Goal: Task Accomplishment & Management: Use online tool/utility

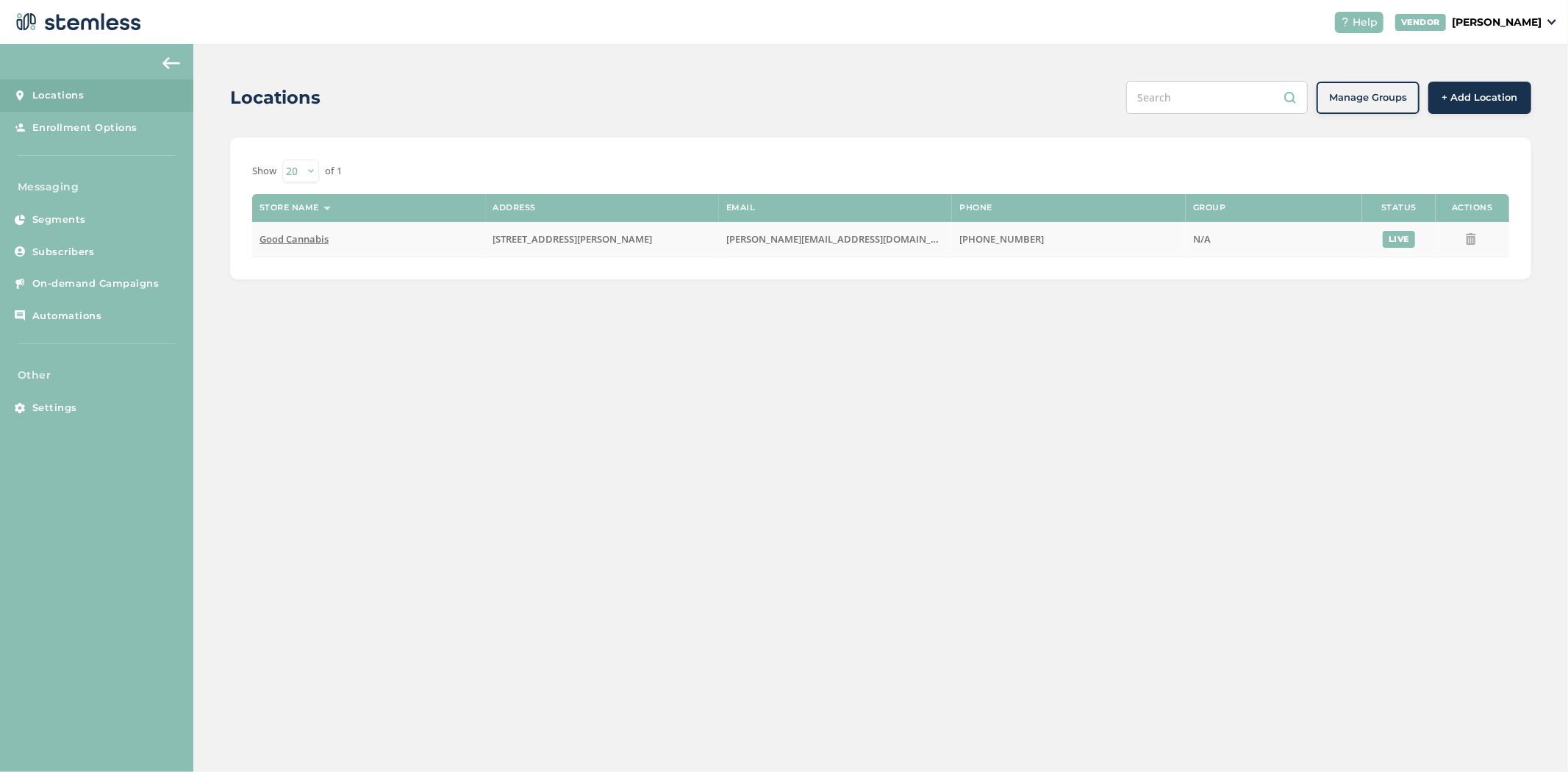
drag, startPoint x: 310, startPoint y: 250, endPoint x: 306, endPoint y: 238, distance: 12.6
click at [310, 248] on td "Good Cannabis" at bounding box center [368, 239] width 233 height 35
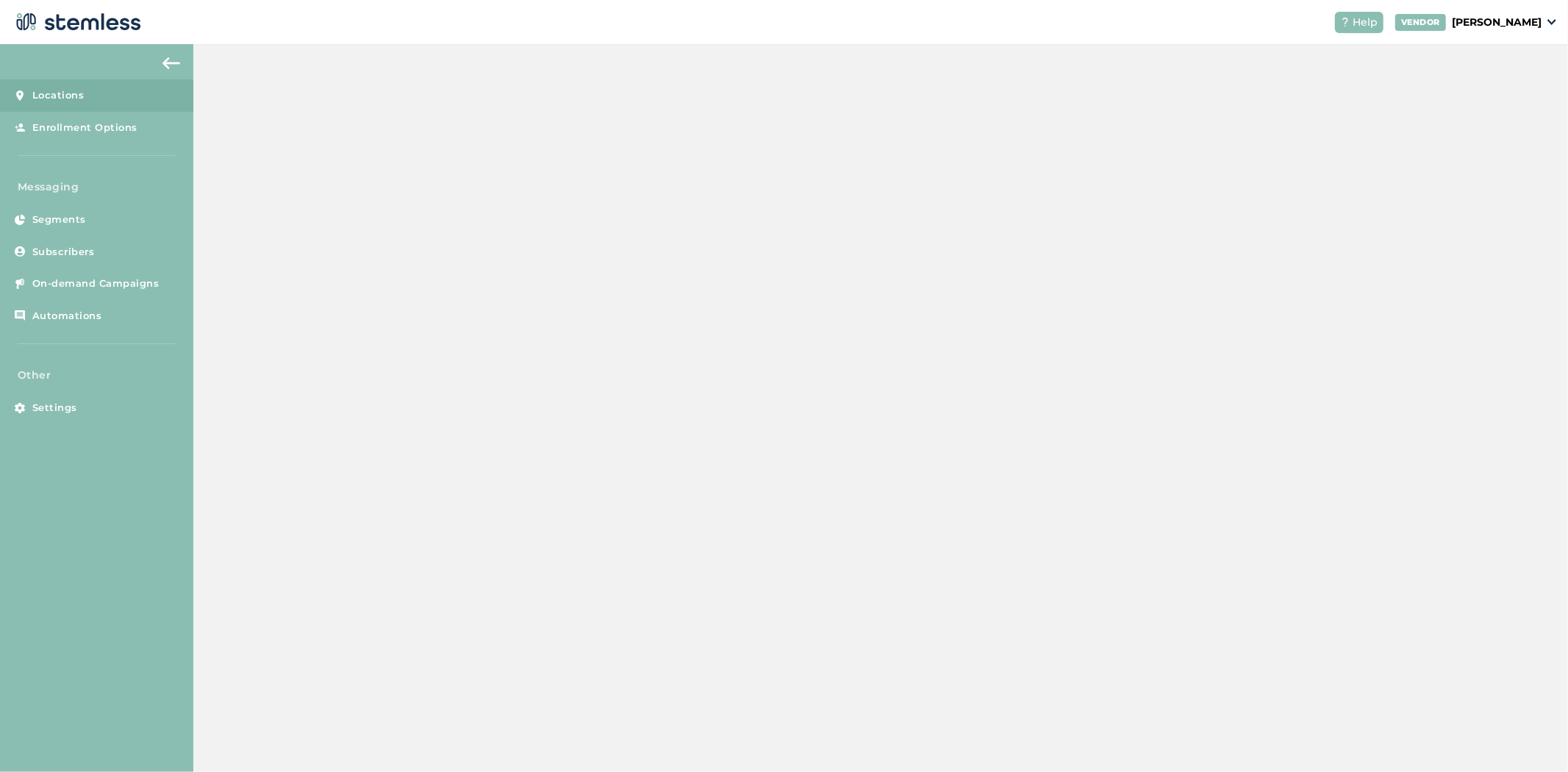
click at [306, 238] on span "Good Cannabis" at bounding box center [293, 239] width 69 height 13
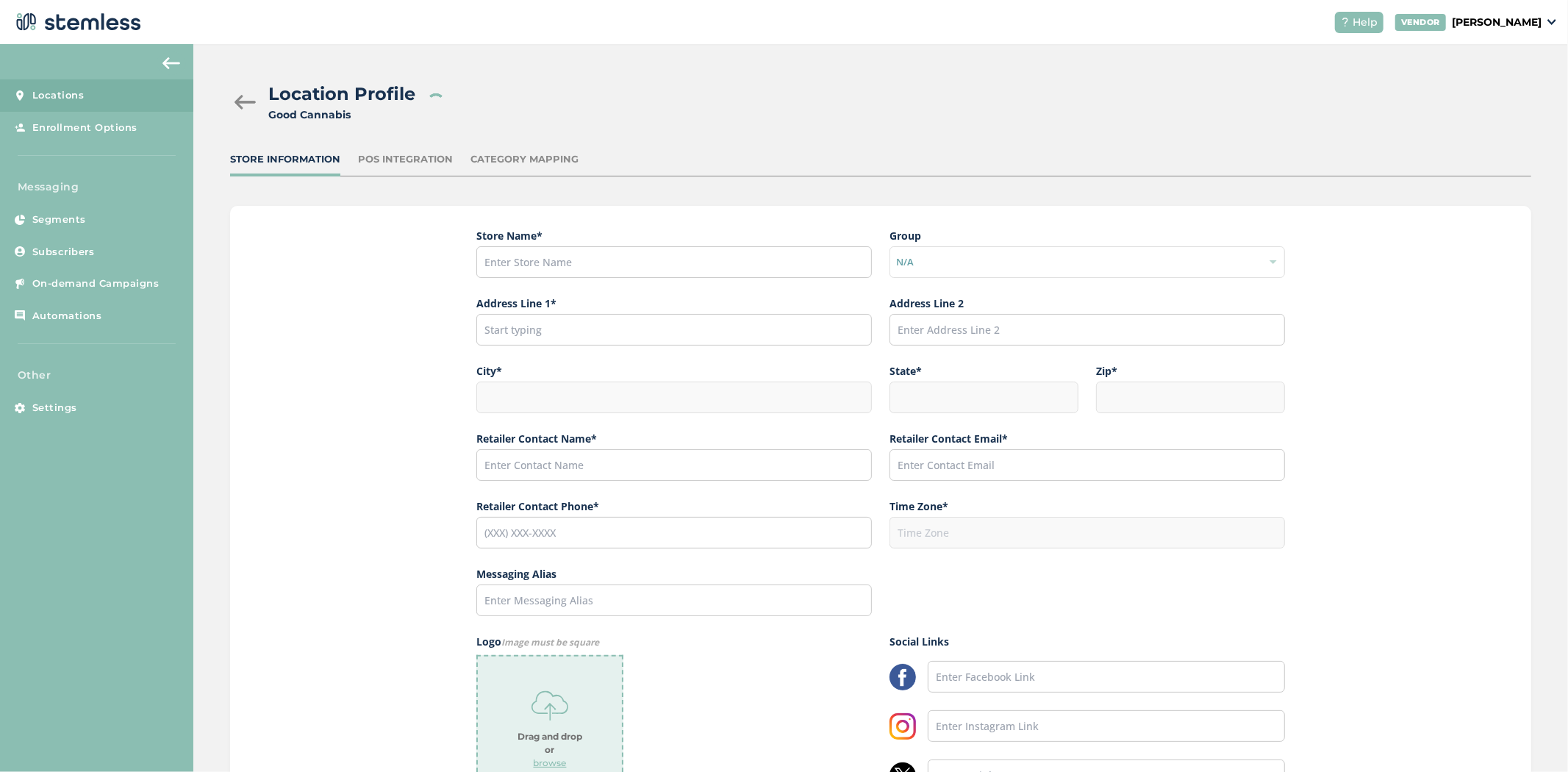
type input "Good Cannabis"
type input "[STREET_ADDRESS][PERSON_NAME]"
type input "Fairbanks"
type input "AK"
type input "99701"
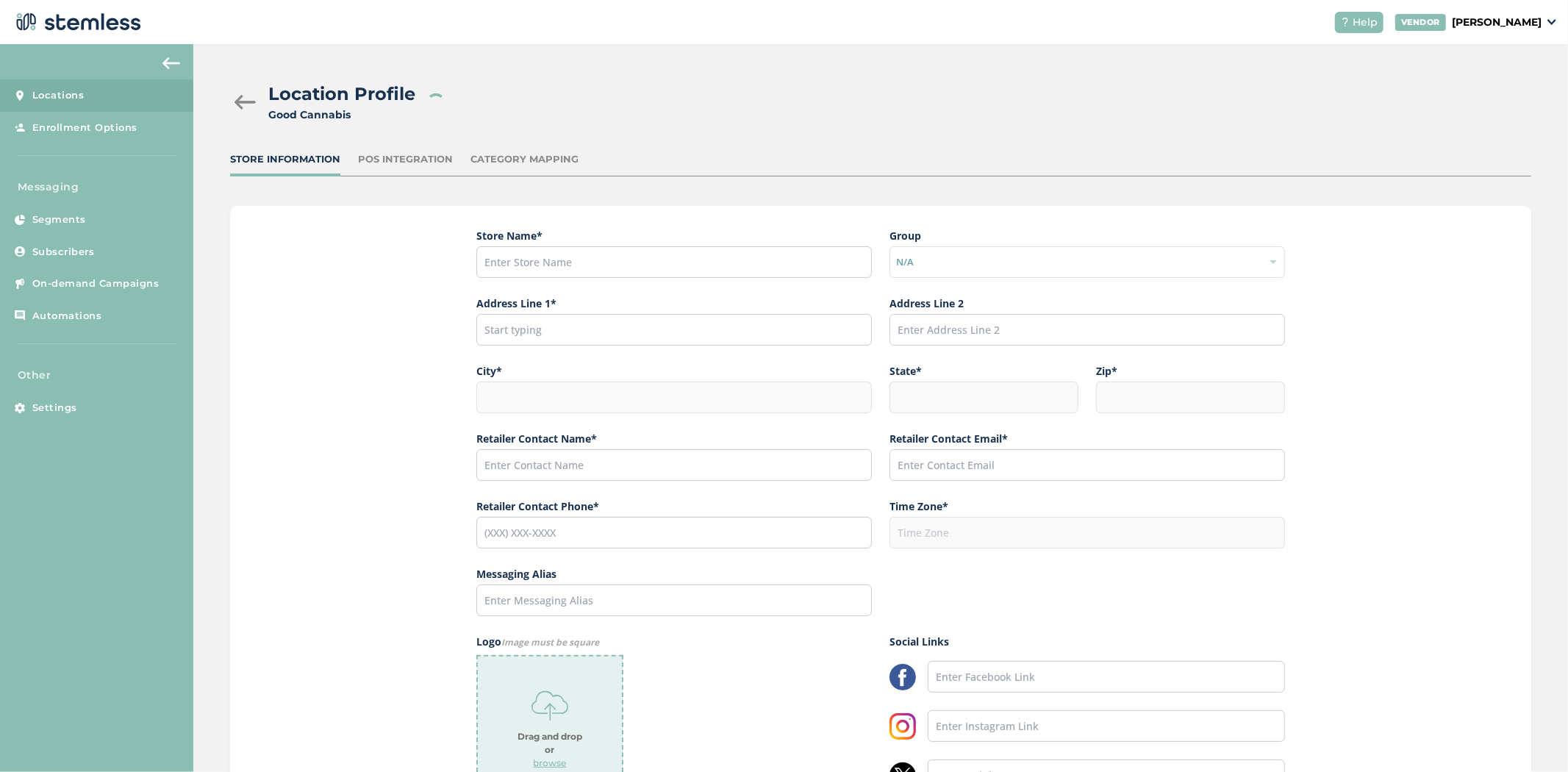
type input "[PERSON_NAME]"
type input "[PERSON_NAME][EMAIL_ADDRESS][DOMAIN_NAME]"
type input "[PHONE_NUMBER]"
type input "America/Anchorage"
type input "Good"
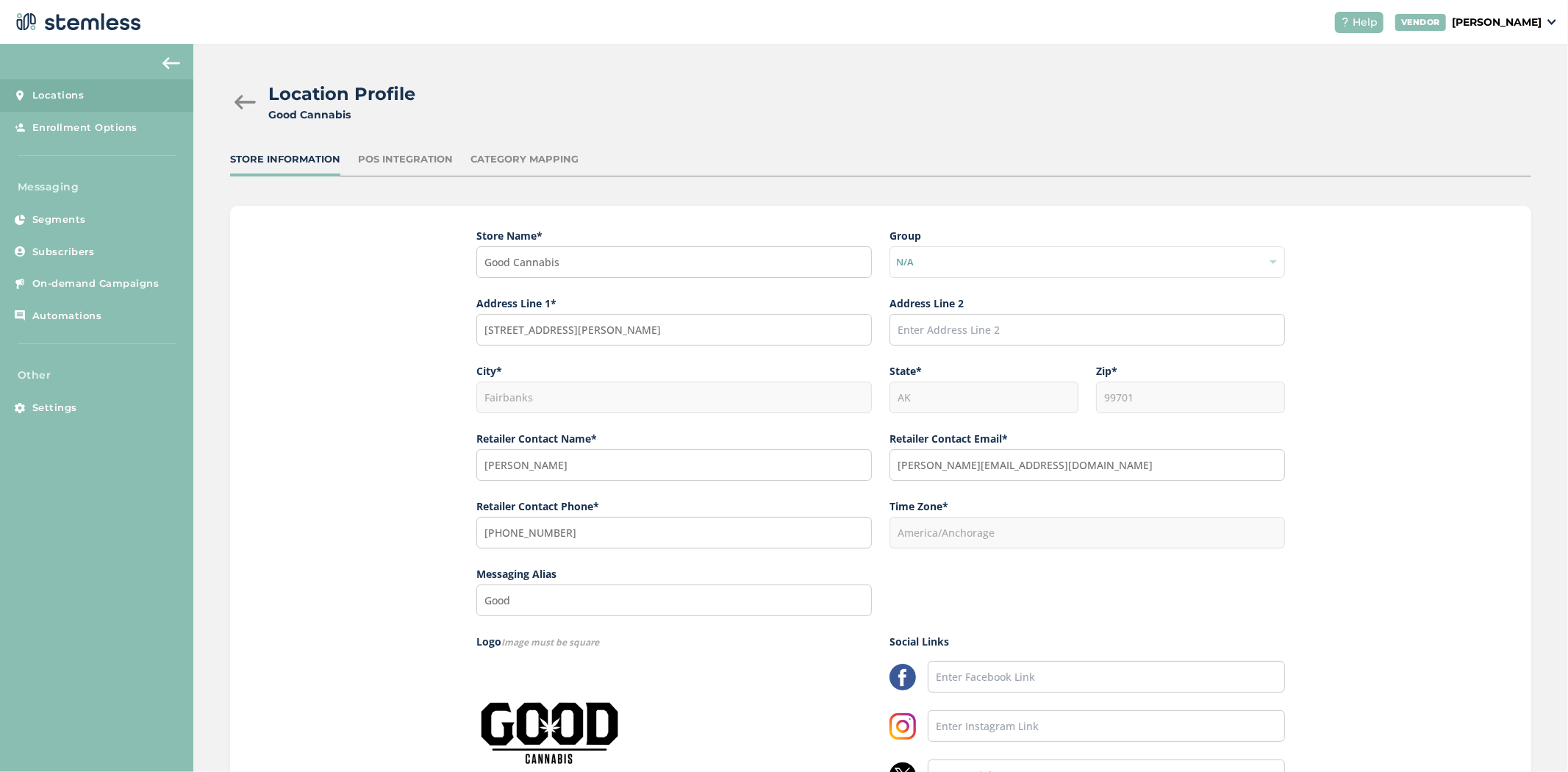
click at [426, 156] on div "POS Integration" at bounding box center [405, 159] width 95 height 15
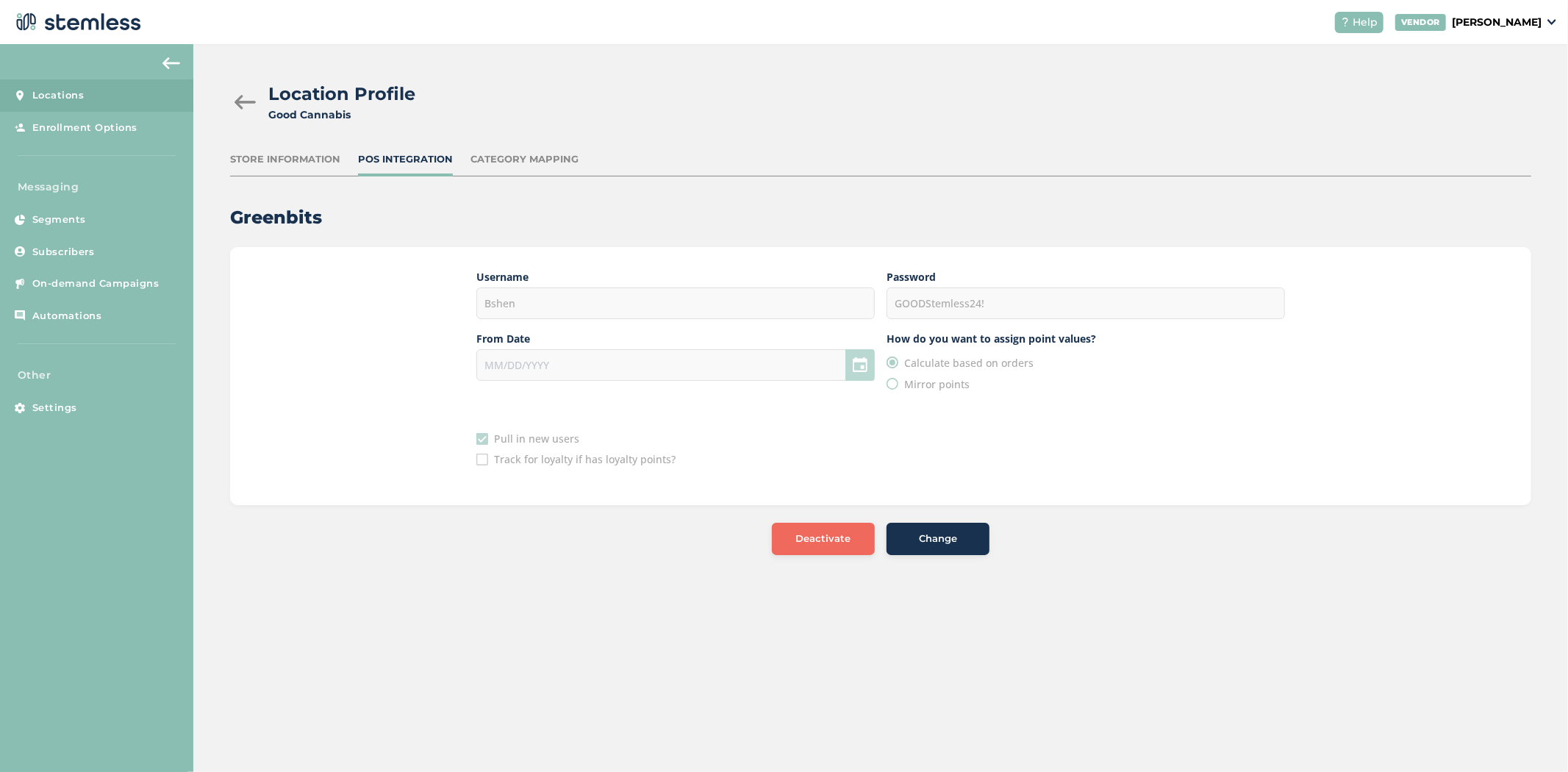
click at [863, 546] on button "Deactivate" at bounding box center [823, 539] width 103 height 32
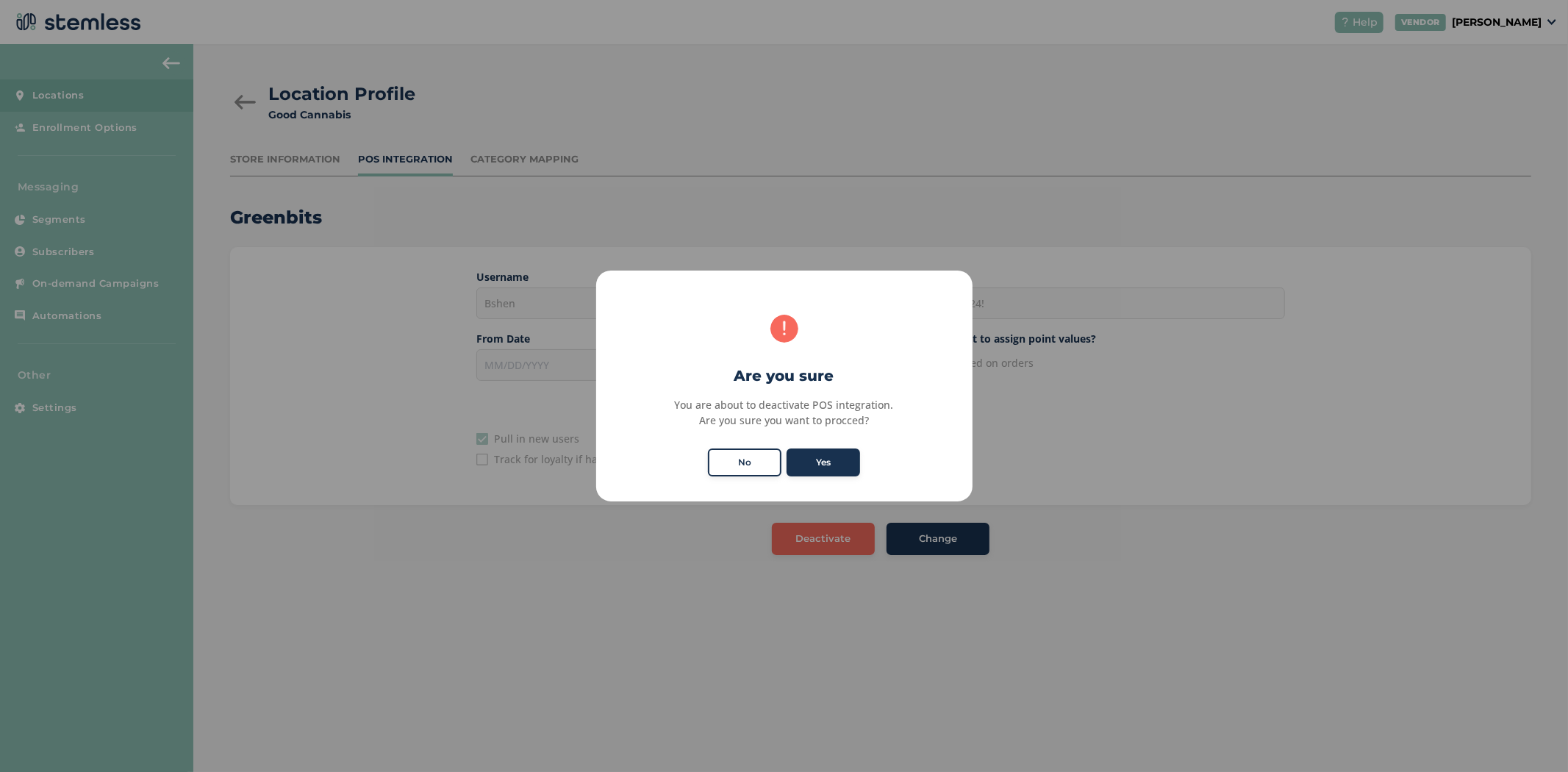
click at [754, 463] on button "No" at bounding box center [744, 463] width 74 height 28
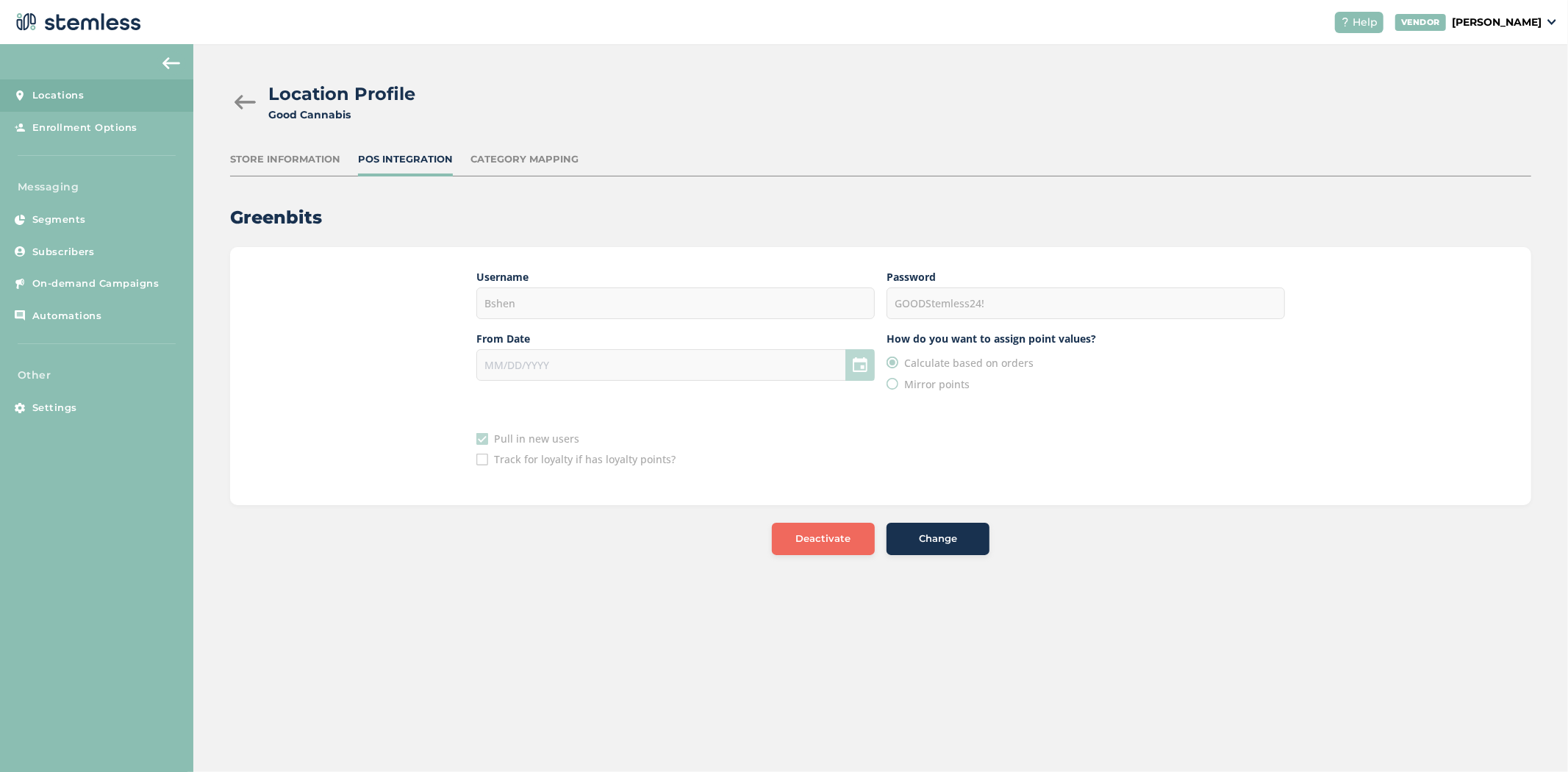
click at [959, 545] on div "Change" at bounding box center [938, 540] width 80 height 15
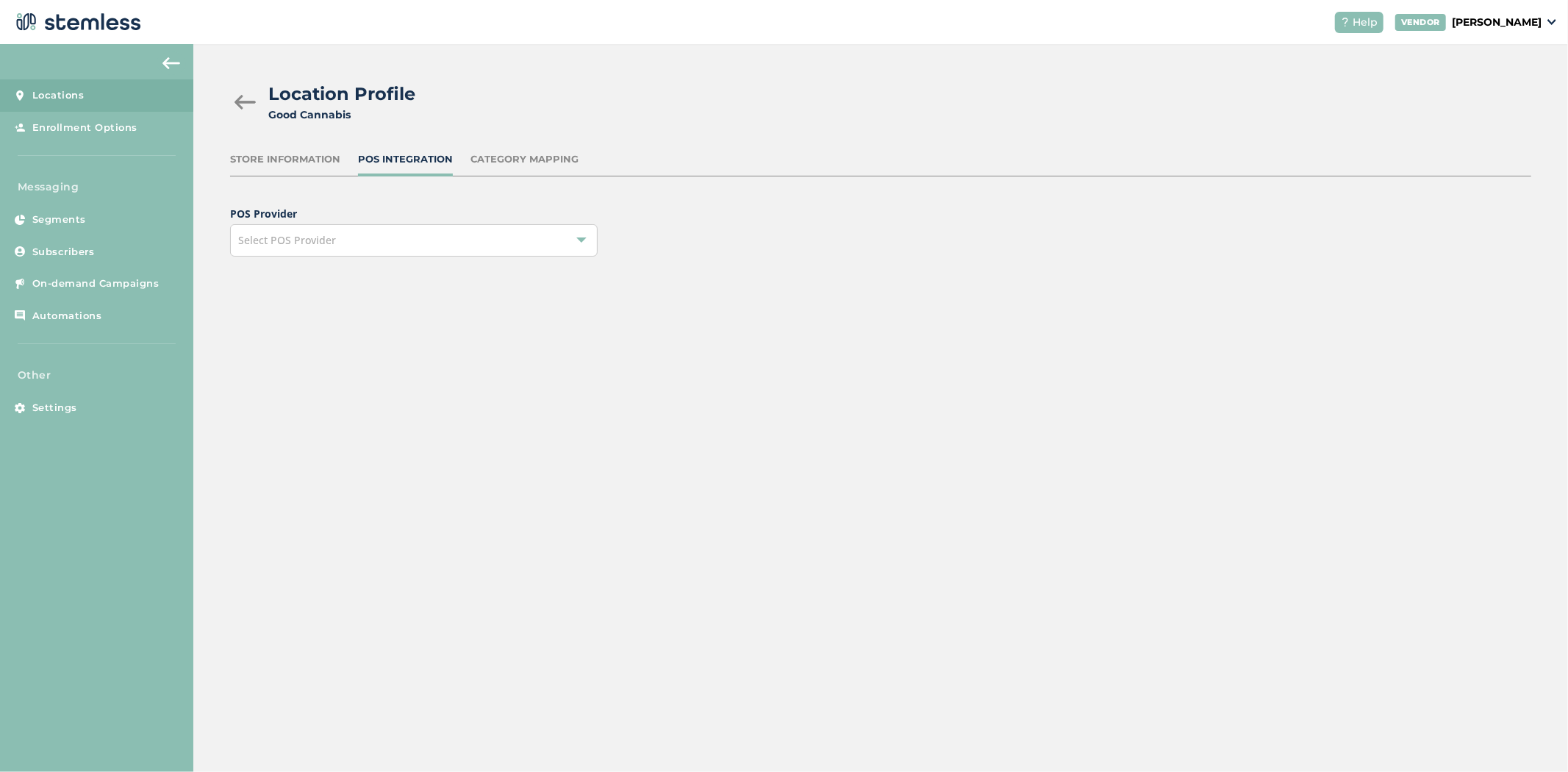
click at [425, 236] on div "Select POS Provider" at bounding box center [413, 240] width 367 height 32
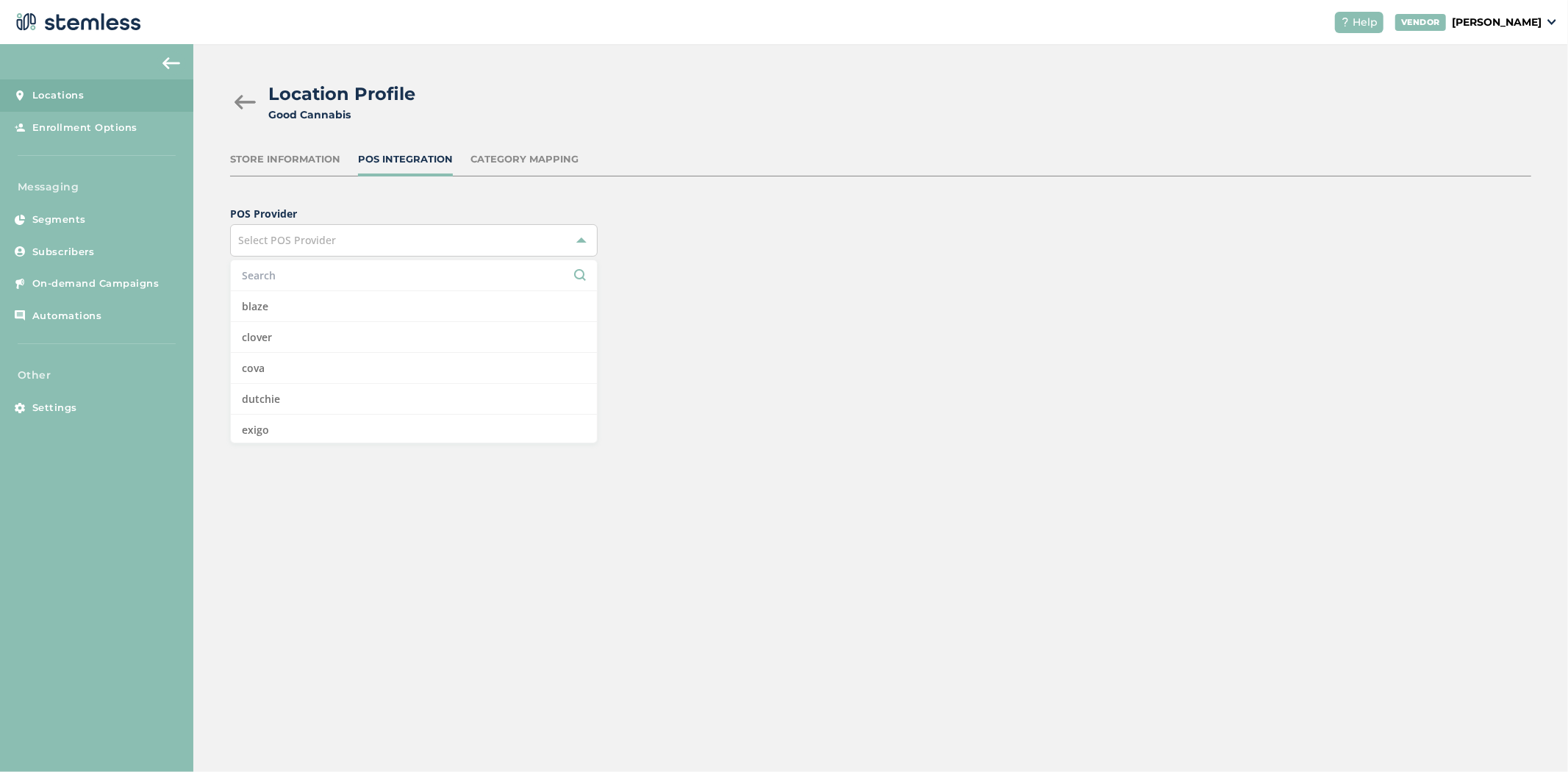
click at [385, 276] on input "text" at bounding box center [414, 275] width 344 height 16
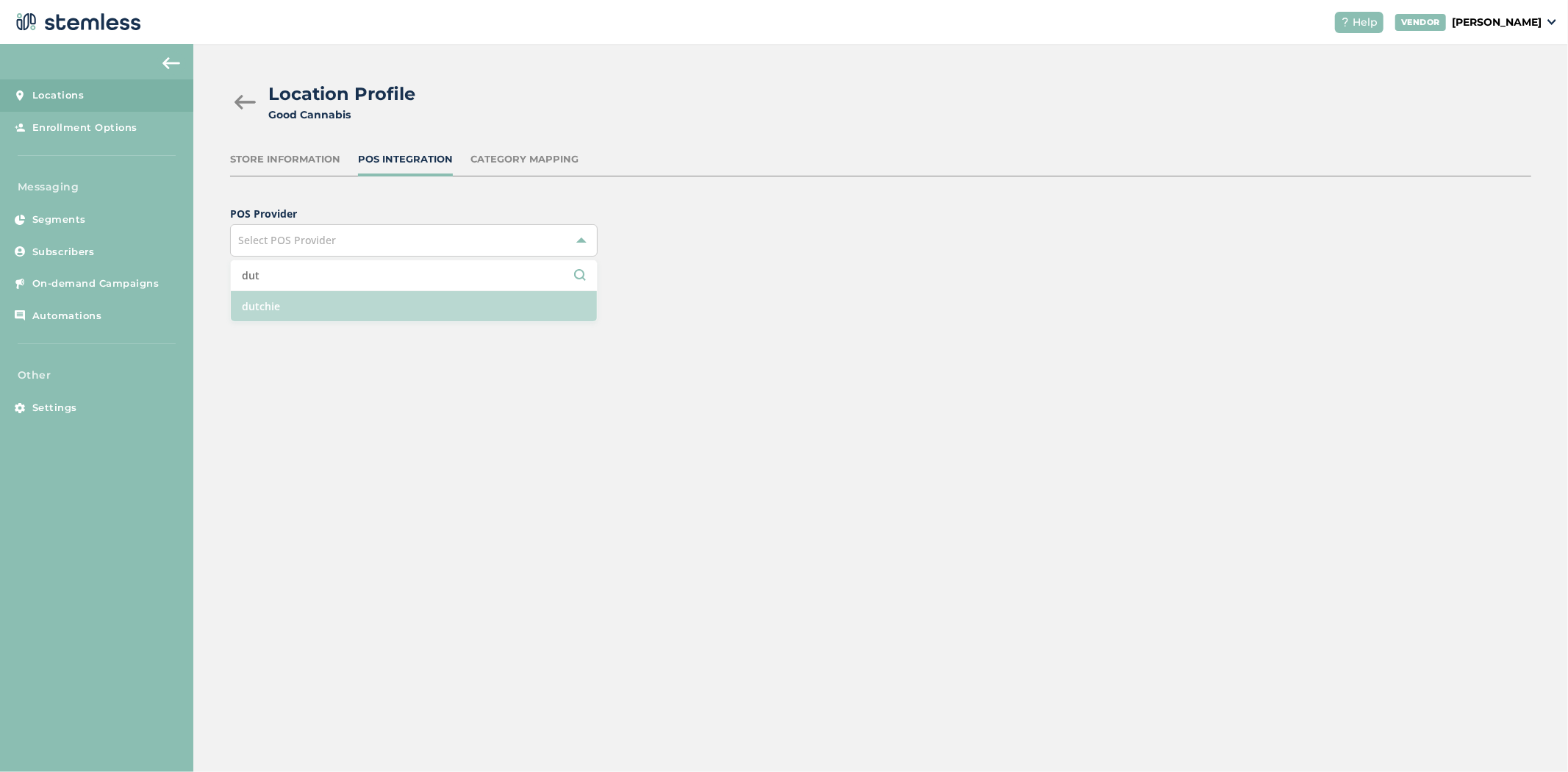
type input "dut"
click at [364, 306] on li "dutchie" at bounding box center [413, 306] width 366 height 30
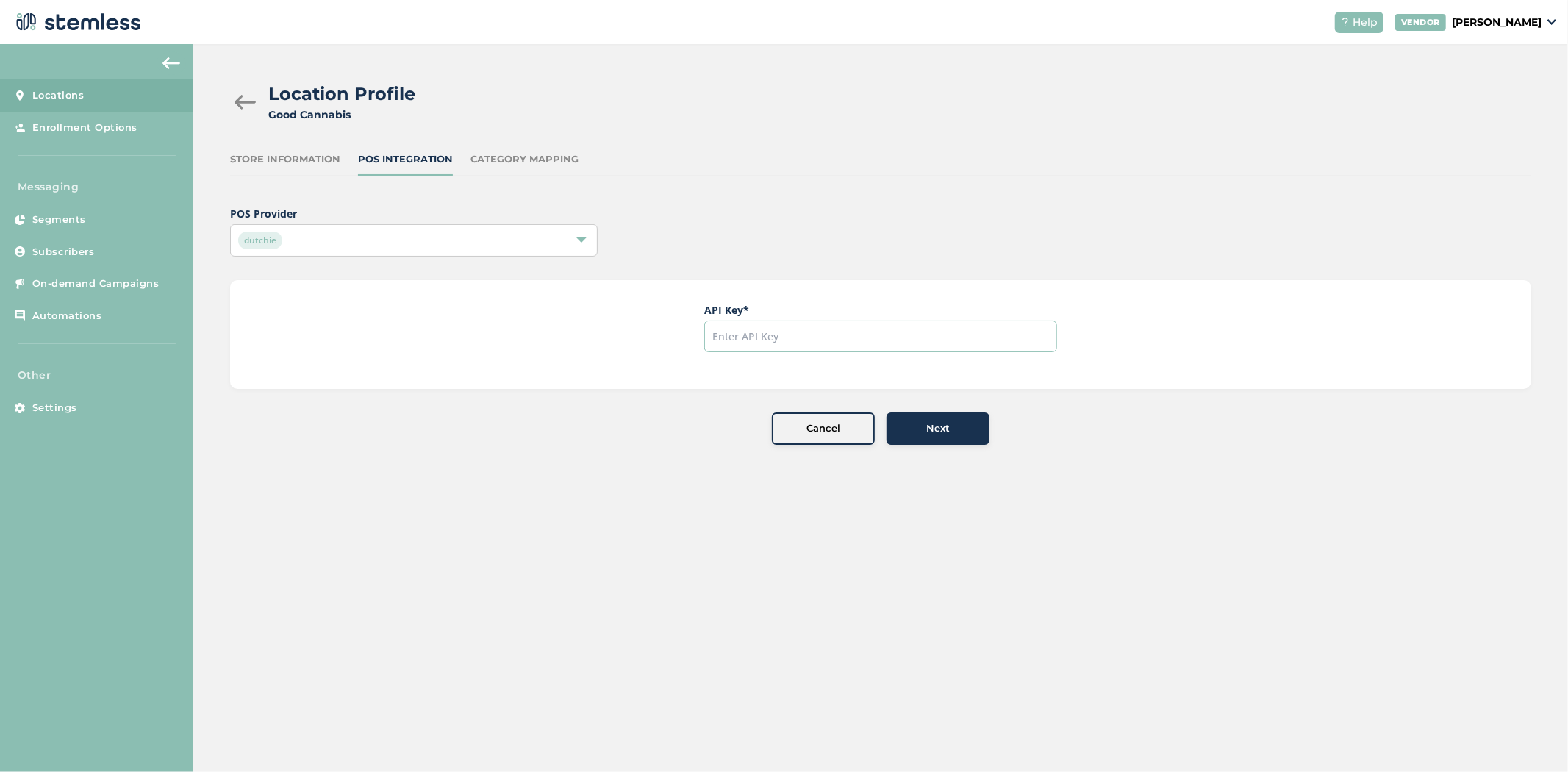
click at [844, 342] on input "text" at bounding box center [880, 336] width 353 height 31
click at [950, 329] on input "text" at bounding box center [880, 336] width 353 height 31
paste input "3429cafaf38d4e9a87e73b75dd5458cd"
type input "3429cafaf38d4e9a87e73b75dd5458cd"
click at [934, 429] on span "Next" at bounding box center [938, 428] width 24 height 15
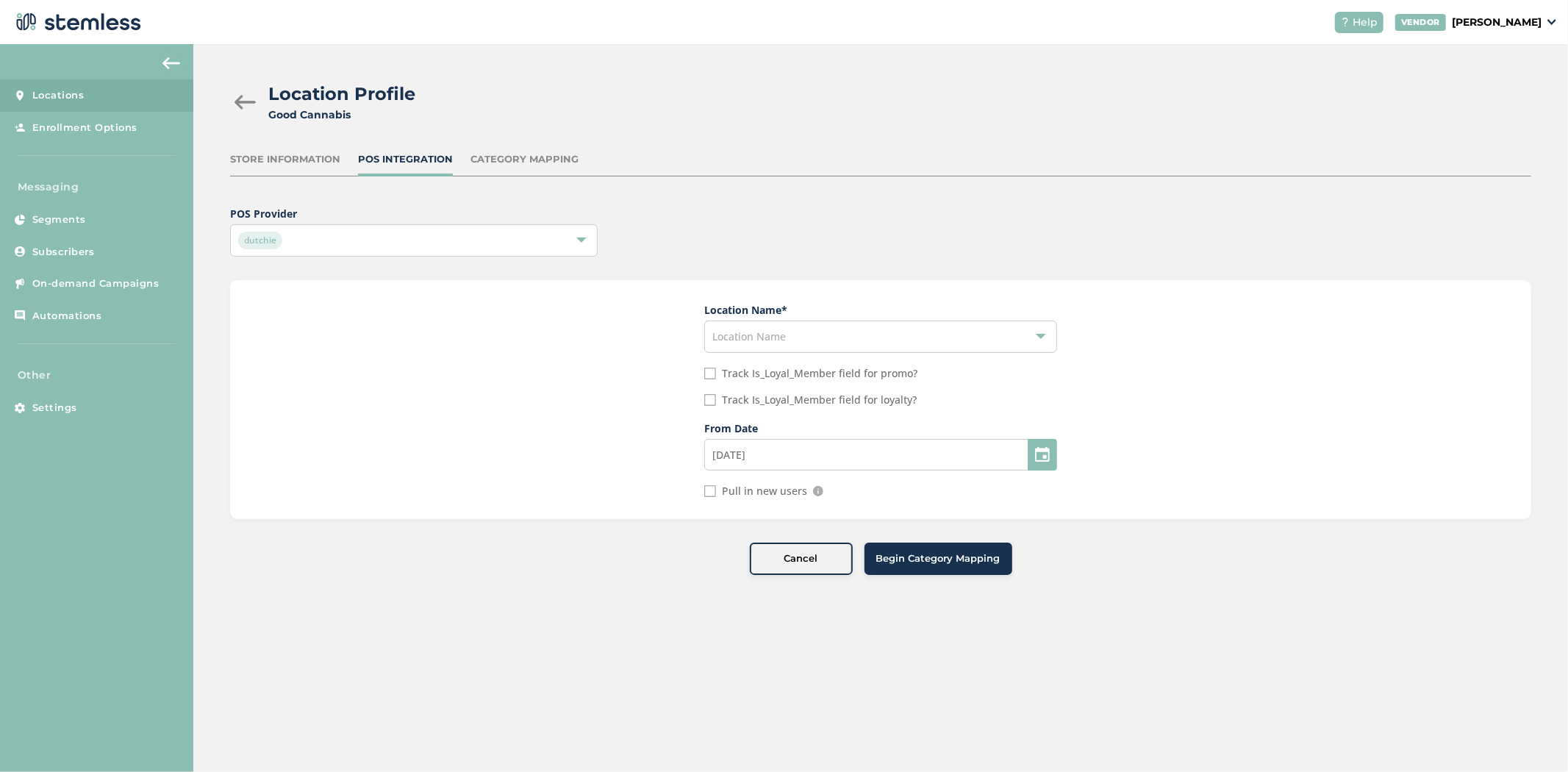
click at [857, 338] on div "Location Name" at bounding box center [880, 336] width 353 height 32
click at [841, 366] on li "Good - Fairbanks" at bounding box center [880, 372] width 352 height 30
click at [796, 451] on input "[DATE]" at bounding box center [880, 455] width 353 height 31
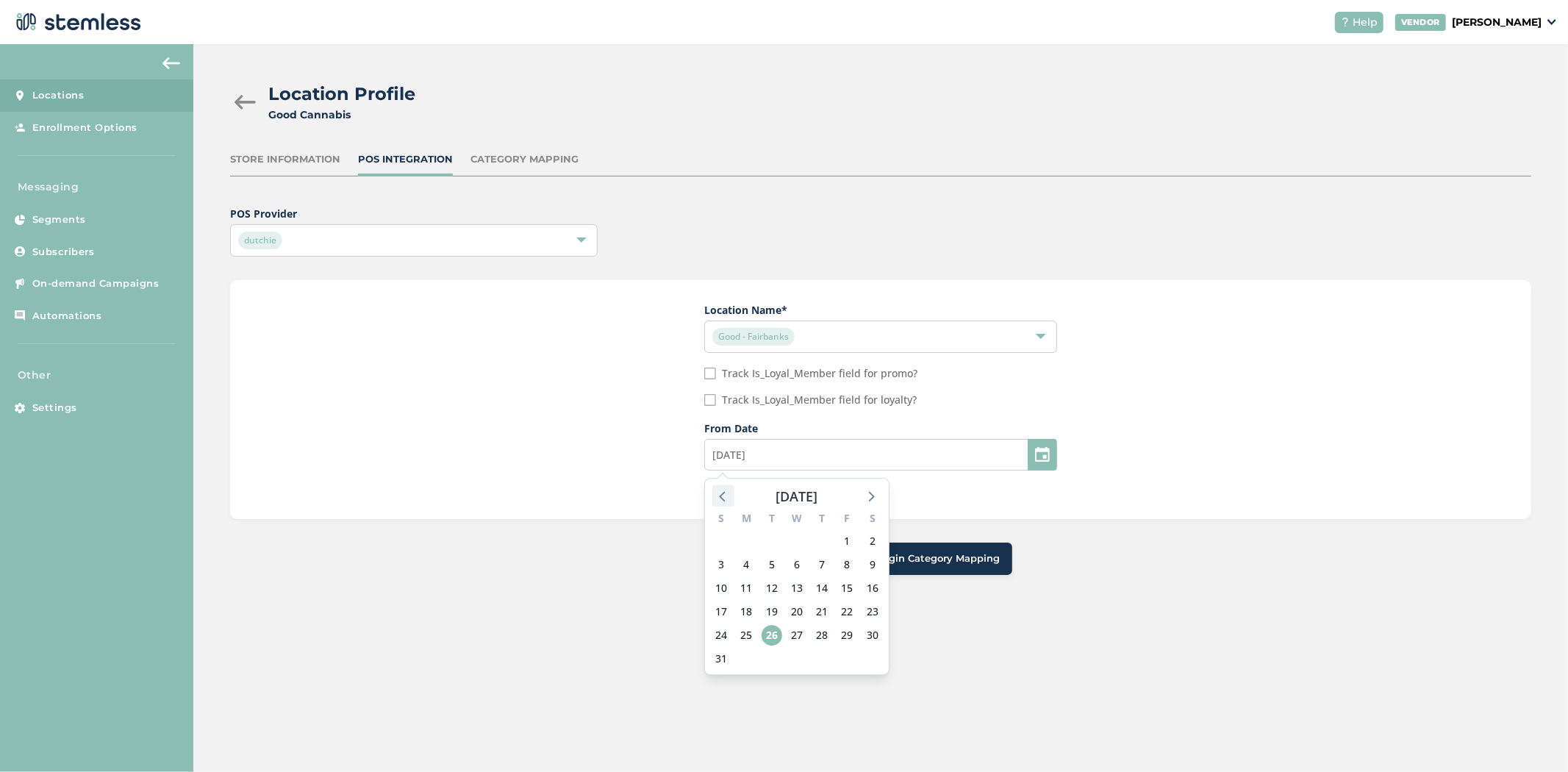
click at [722, 501] on icon at bounding box center [723, 496] width 19 height 19
click at [810, 542] on div "3" at bounding box center [822, 542] width 25 height 24
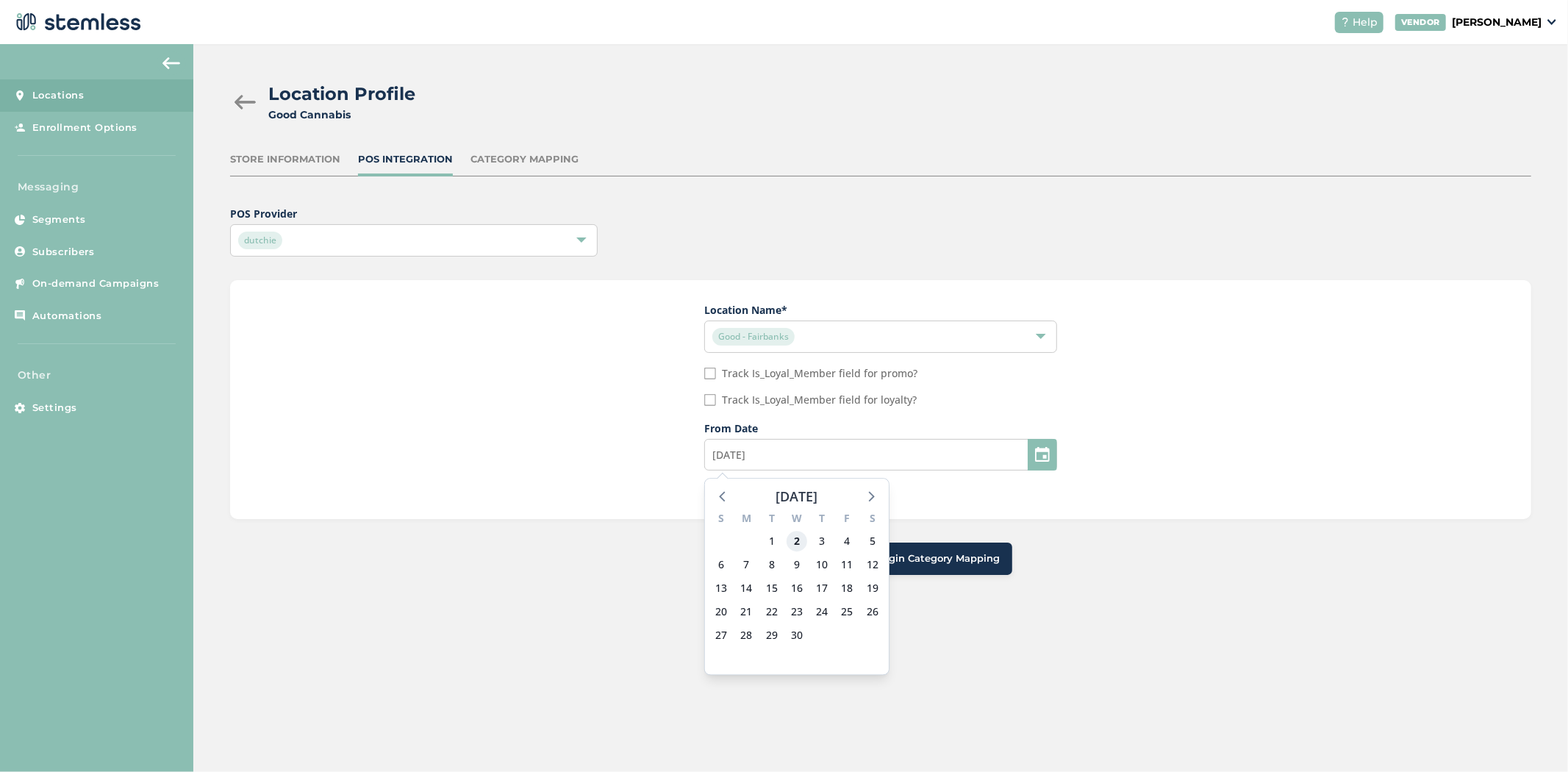
click at [802, 542] on span "2" at bounding box center [797, 542] width 21 height 21
type input "[DATE]"
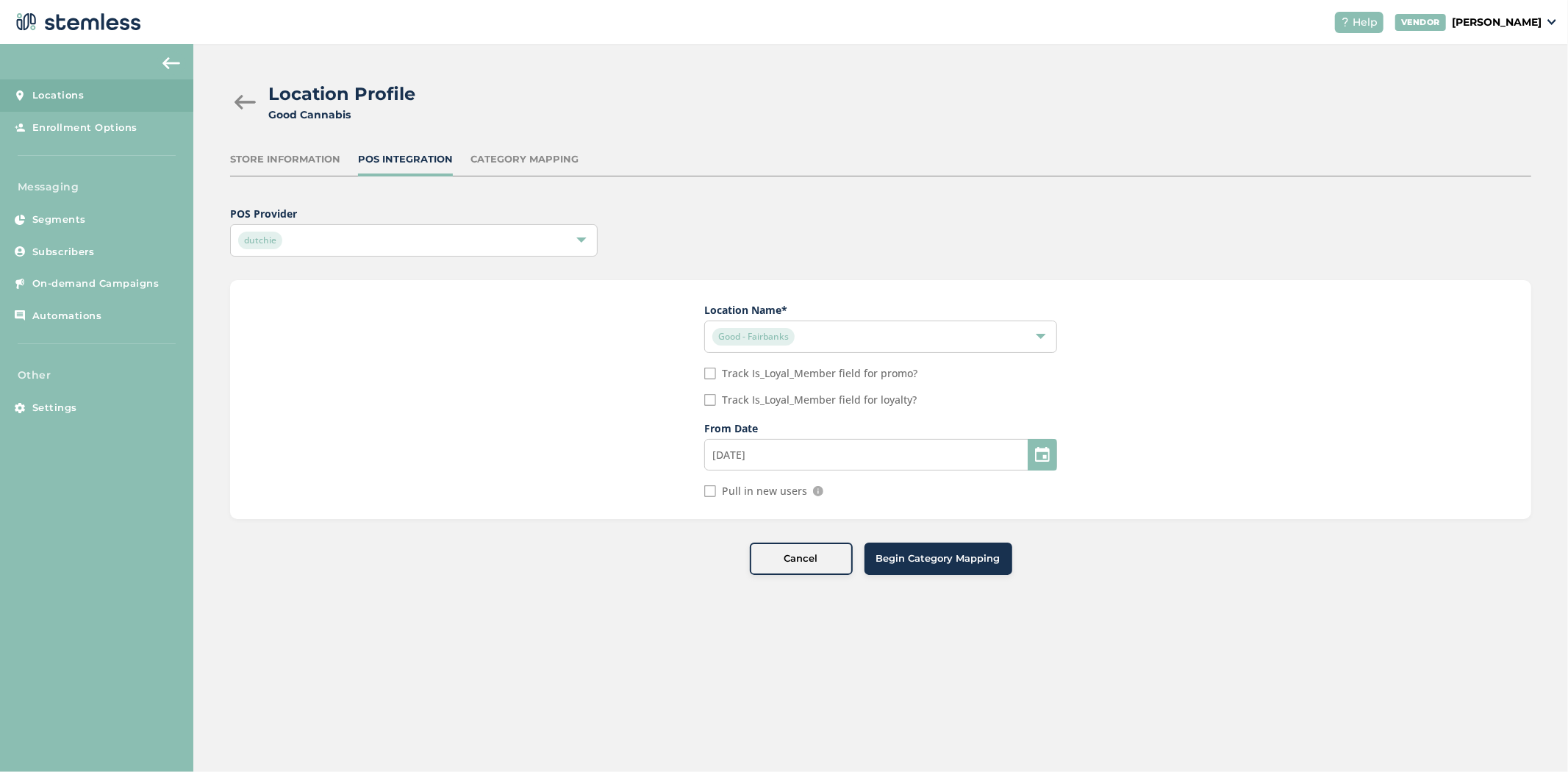
click at [716, 493] on div "Pull in new users" at bounding box center [755, 491] width 103 height 12
click at [714, 493] on input "Pull in new users" at bounding box center [710, 491] width 12 height 12
checkbox input "true"
click at [963, 561] on span "Begin Category Mapping" at bounding box center [938, 559] width 124 height 15
type input "[DATE]"
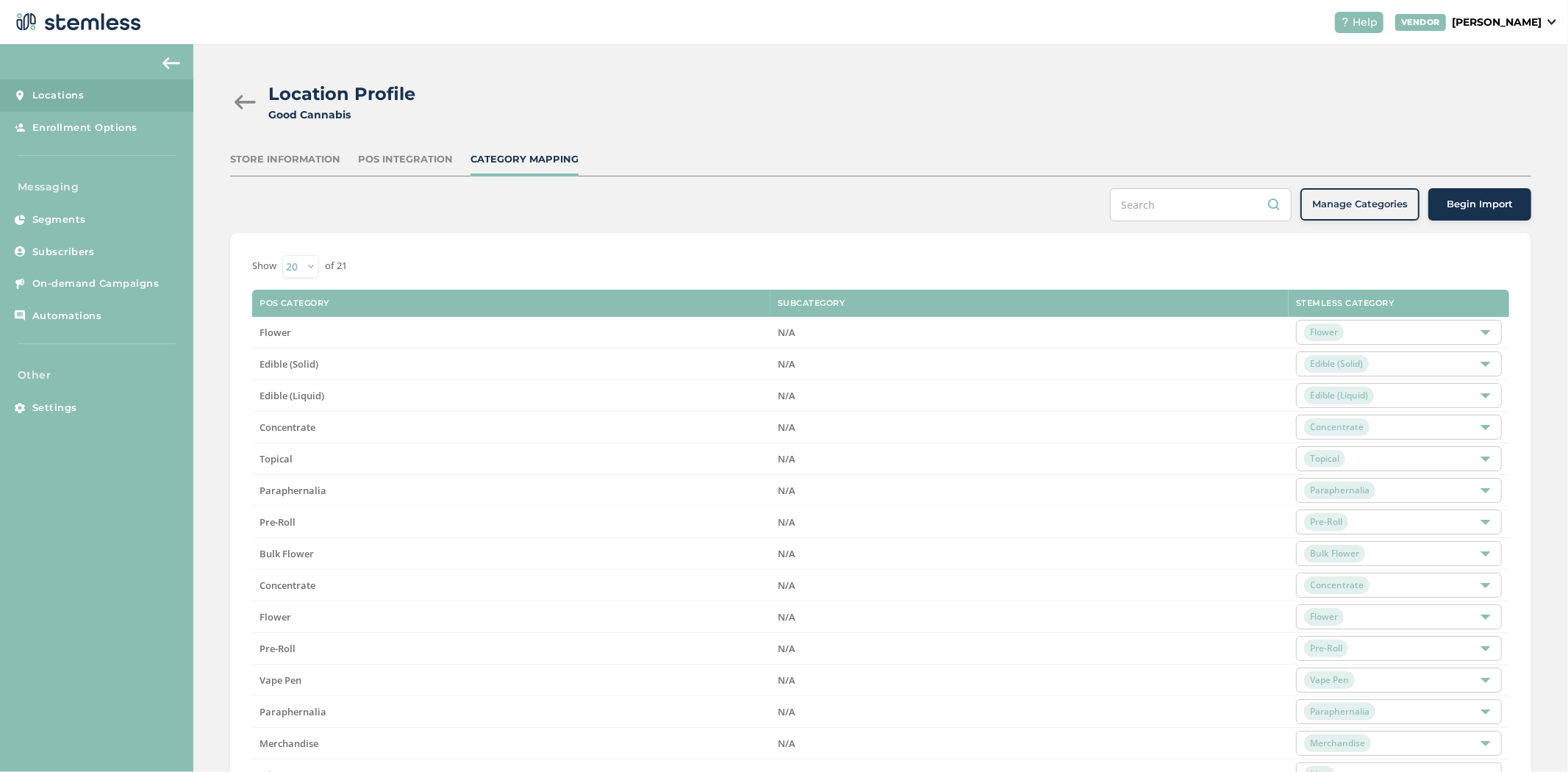
click at [1493, 208] on span "Begin Import" at bounding box center [1479, 204] width 66 height 15
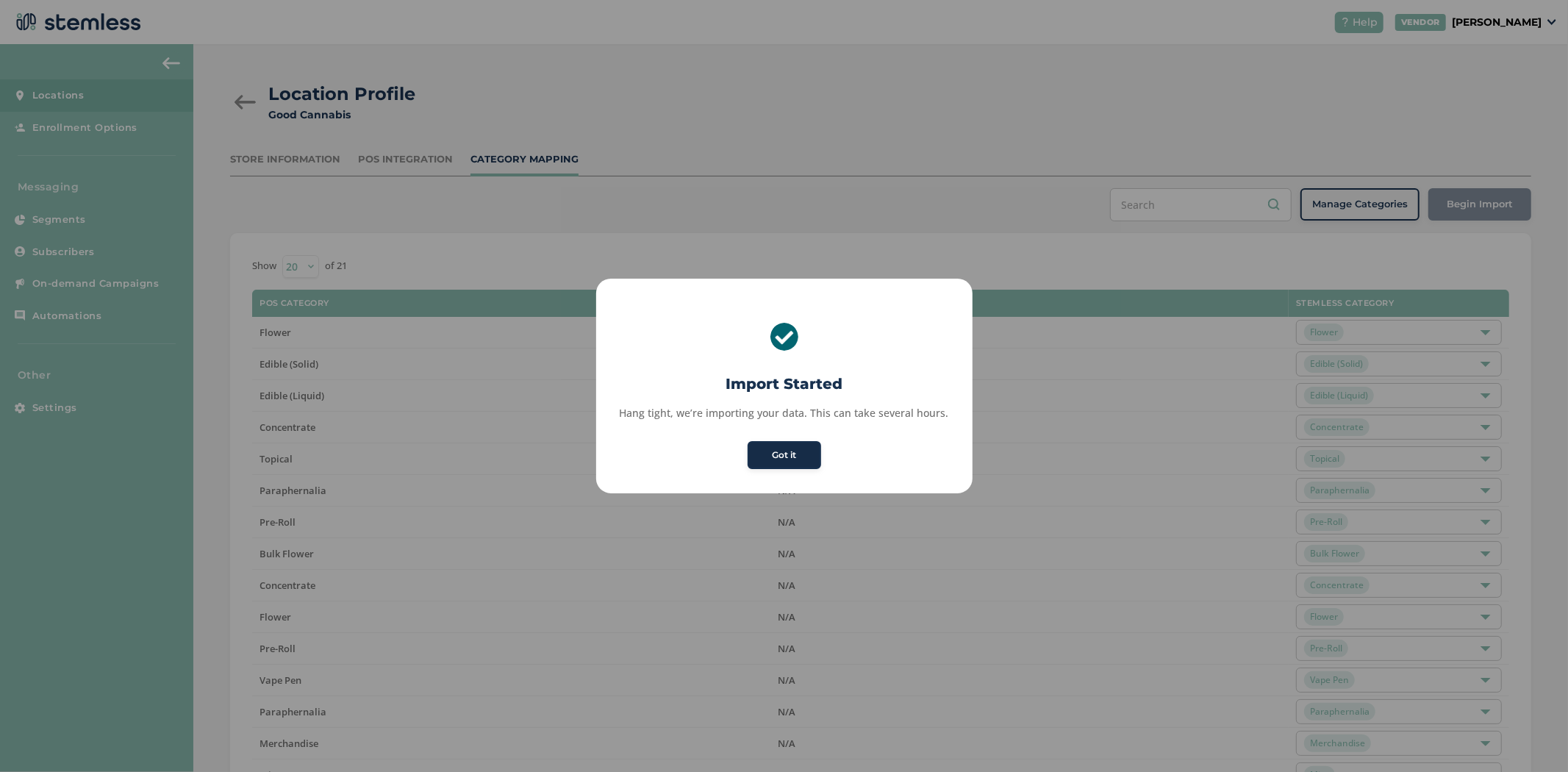
click at [812, 461] on button "Got it" at bounding box center [784, 455] width 74 height 28
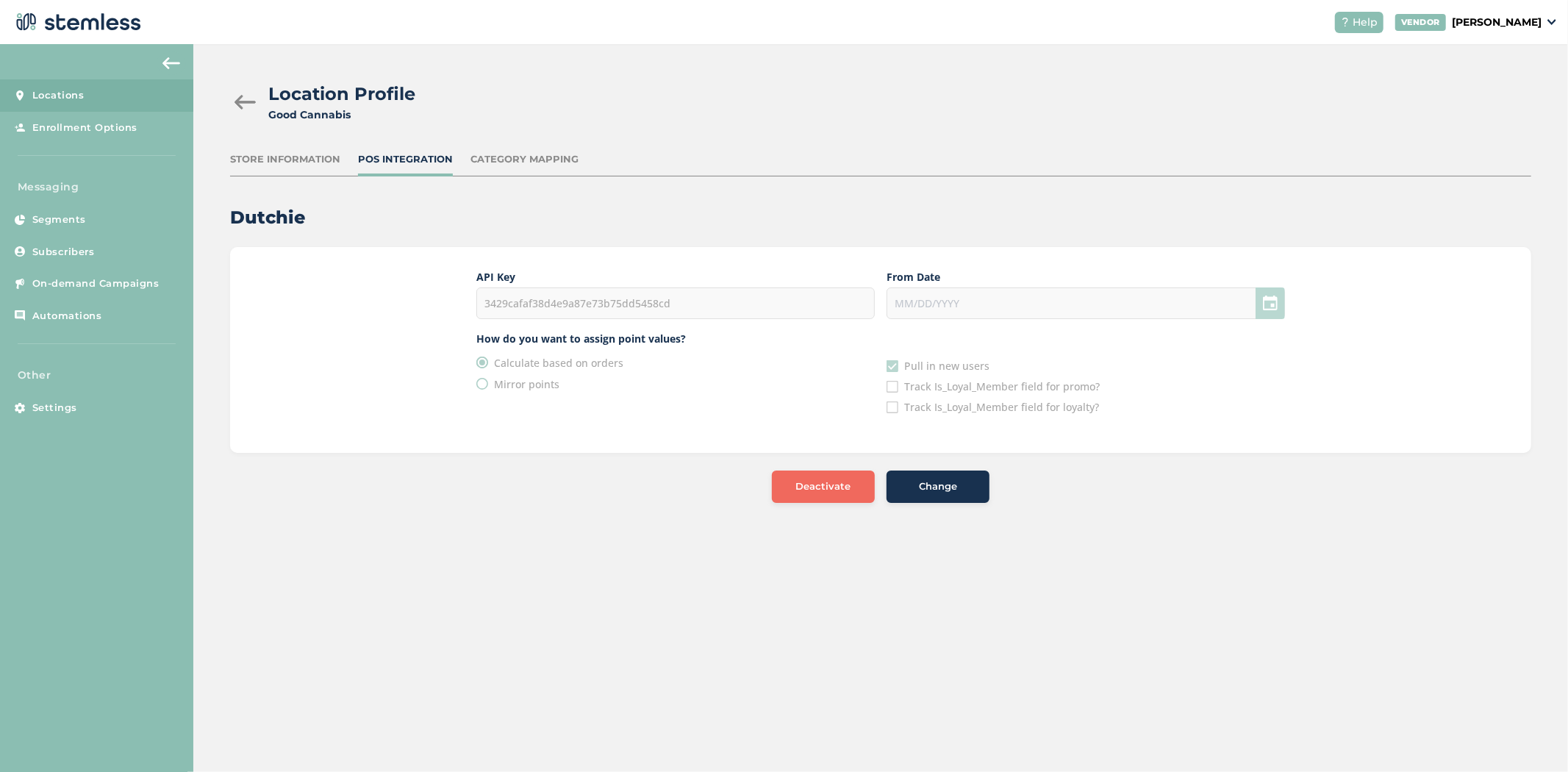
click at [1498, 19] on p "[PERSON_NAME]" at bounding box center [1496, 22] width 89 height 16
click at [1485, 77] on link "Profile" at bounding box center [1504, 80] width 72 height 15
